Goal: Transaction & Acquisition: Book appointment/travel/reservation

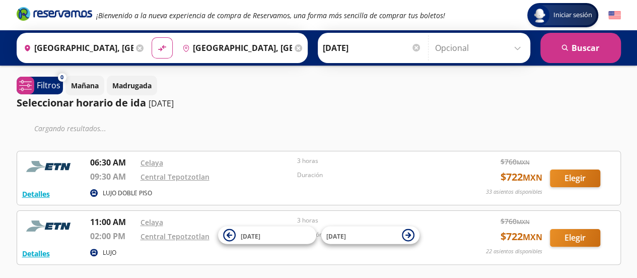
click at [385, 47] on input "[DATE]" at bounding box center [372, 47] width 99 height 25
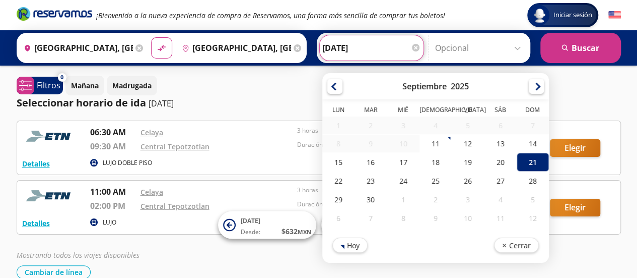
click at [603, 104] on div "Seleccionar horario de ida 21-sep-25" at bounding box center [319, 102] width 605 height 15
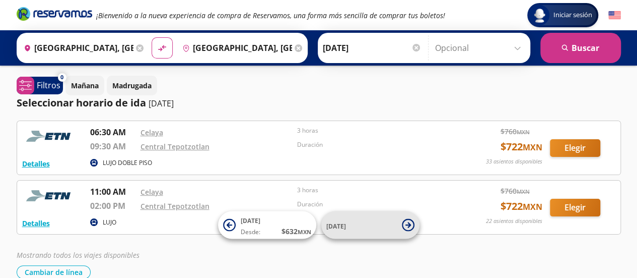
click at [364, 234] on button "[DATE]" at bounding box center [370, 225] width 98 height 28
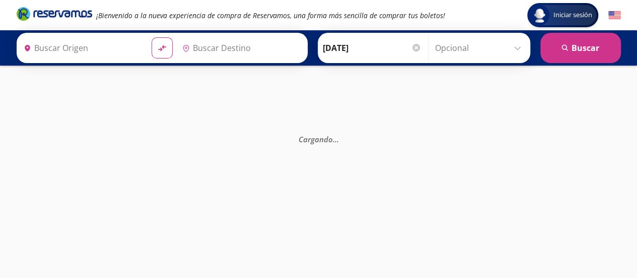
type input "[GEOGRAPHIC_DATA], [GEOGRAPHIC_DATA]"
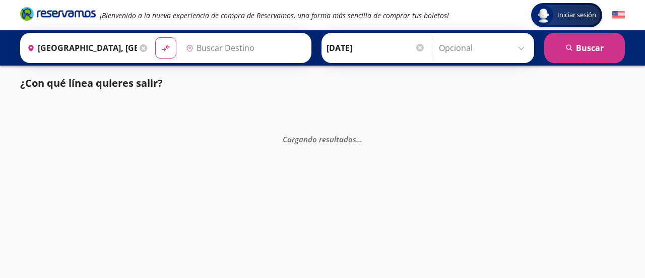
type input "[GEOGRAPHIC_DATA], [GEOGRAPHIC_DATA]"
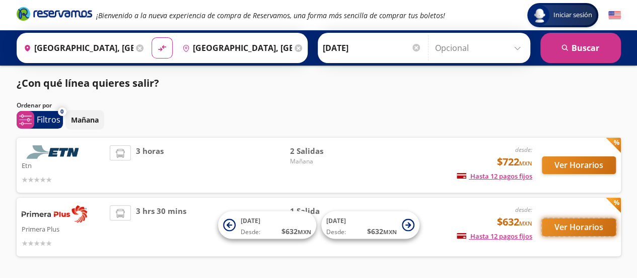
click at [558, 220] on button "Ver Horarios" at bounding box center [579, 227] width 74 height 18
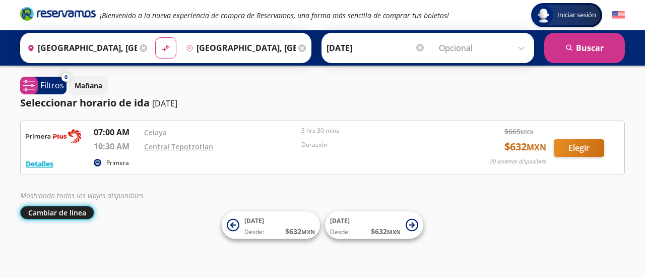
click at [78, 214] on button "Cambiar de línea" at bounding box center [57, 213] width 74 height 14
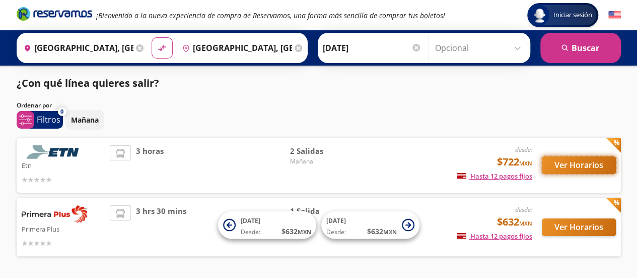
click at [575, 167] on button "Ver Horarios" at bounding box center [579, 165] width 74 height 18
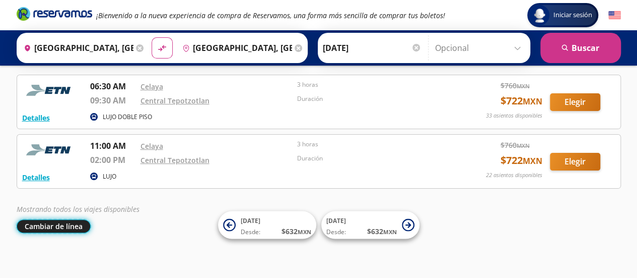
click at [57, 220] on button "Cambiar de línea" at bounding box center [54, 226] width 74 height 14
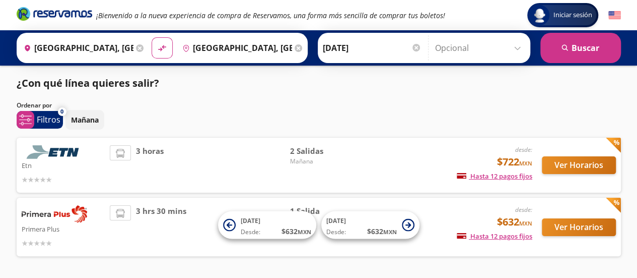
click at [505, 40] on input "Opcional" at bounding box center [480, 47] width 90 height 25
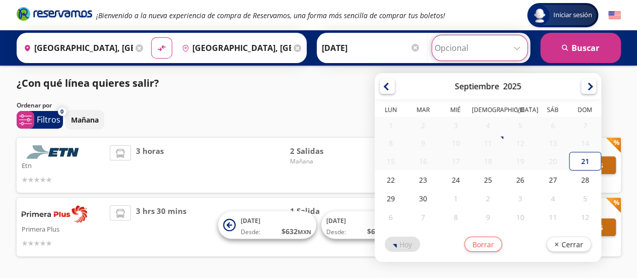
click at [493, 49] on input "Opcional" at bounding box center [480, 47] width 90 height 25
click at [209, 104] on div "Ordenar por" at bounding box center [319, 105] width 605 height 9
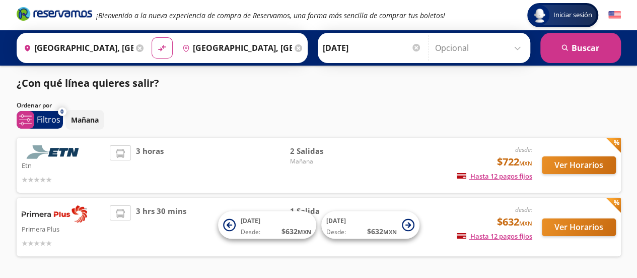
click at [120, 47] on input "[GEOGRAPHIC_DATA], [GEOGRAPHIC_DATA]" at bounding box center [77, 47] width 114 height 25
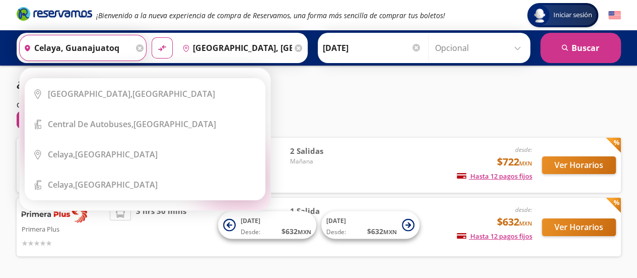
click at [110, 48] on input "celaya, guanajuatoq" at bounding box center [77, 47] width 114 height 25
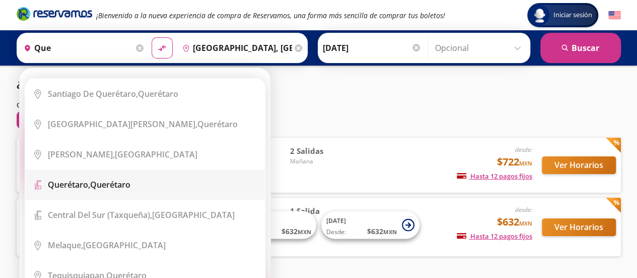
click at [100, 180] on div "Querétaro, Querétaro" at bounding box center [89, 184] width 83 height 11
type input "Querétaro, Querétaro"
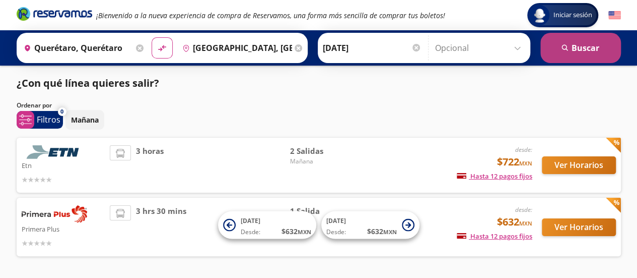
click at [569, 52] on button "search [GEOGRAPHIC_DATA]" at bounding box center [581, 48] width 81 height 30
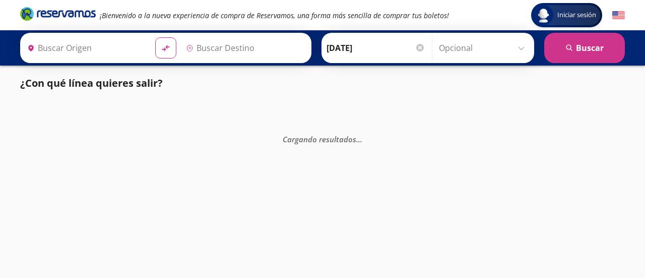
type input "[GEOGRAPHIC_DATA], [GEOGRAPHIC_DATA]"
type input "Querétaro, Querétaro"
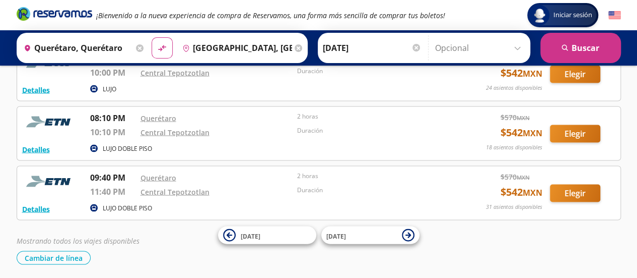
scroll to position [903, 0]
